Goal: Task Accomplishment & Management: Use online tool/utility

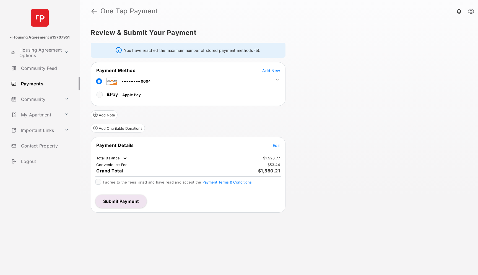
click at [264, 69] on span "Add New" at bounding box center [271, 70] width 18 height 5
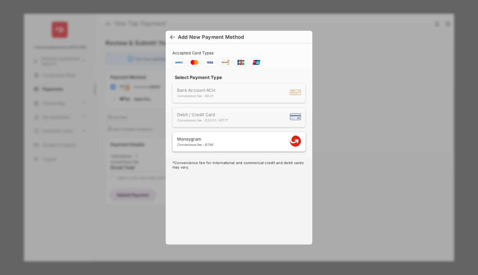
click at [213, 143] on div "Convenience fee - $7.99" at bounding box center [195, 145] width 36 height 4
select select "**********"
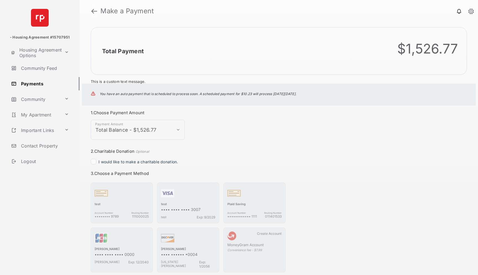
click at [93, 11] on link at bounding box center [94, 10] width 6 height 13
